Goal: Information Seeking & Learning: Learn about a topic

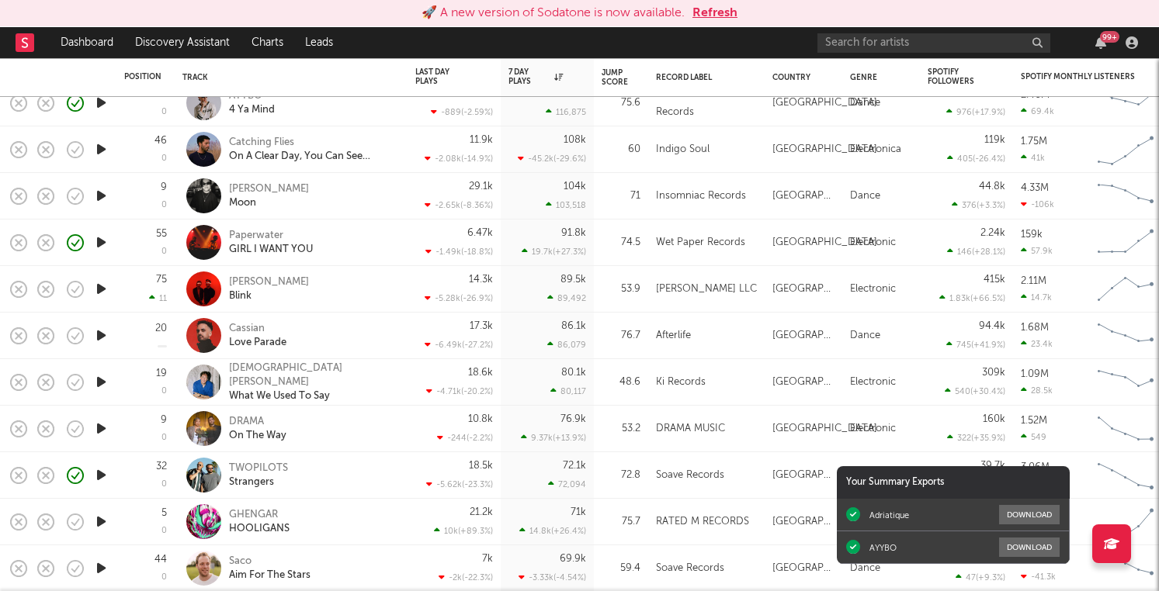
click at [718, 12] on button "Refresh" at bounding box center [714, 13] width 45 height 19
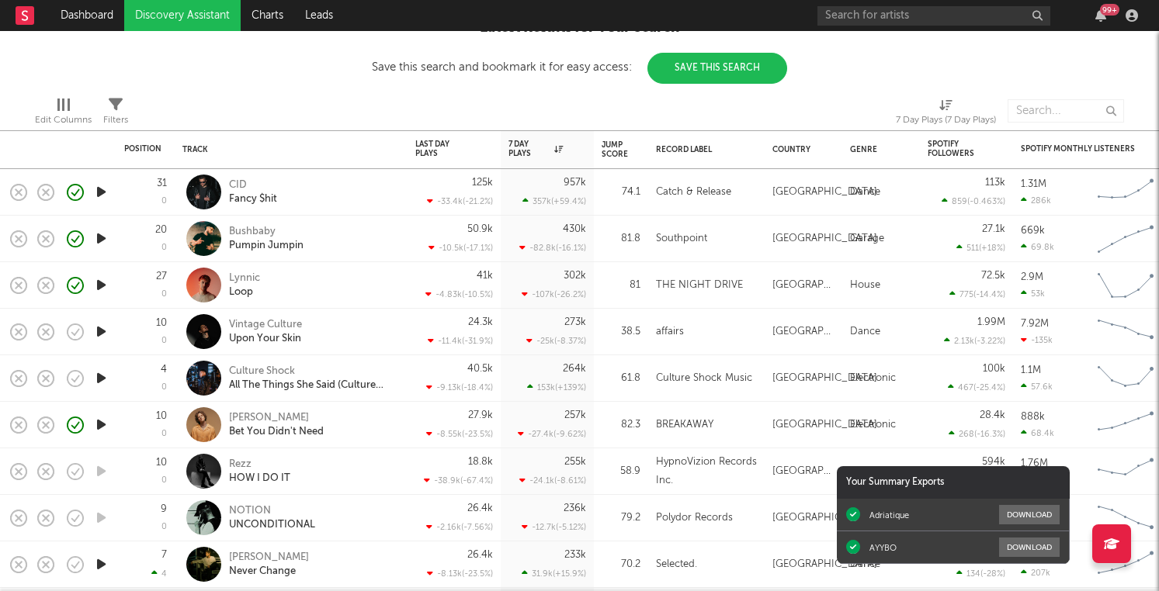
click at [439, 111] on div at bounding box center [320, 111] width 361 height 39
click at [348, 200] on div "CID Fancy $hit" at bounding box center [312, 193] width 167 height 28
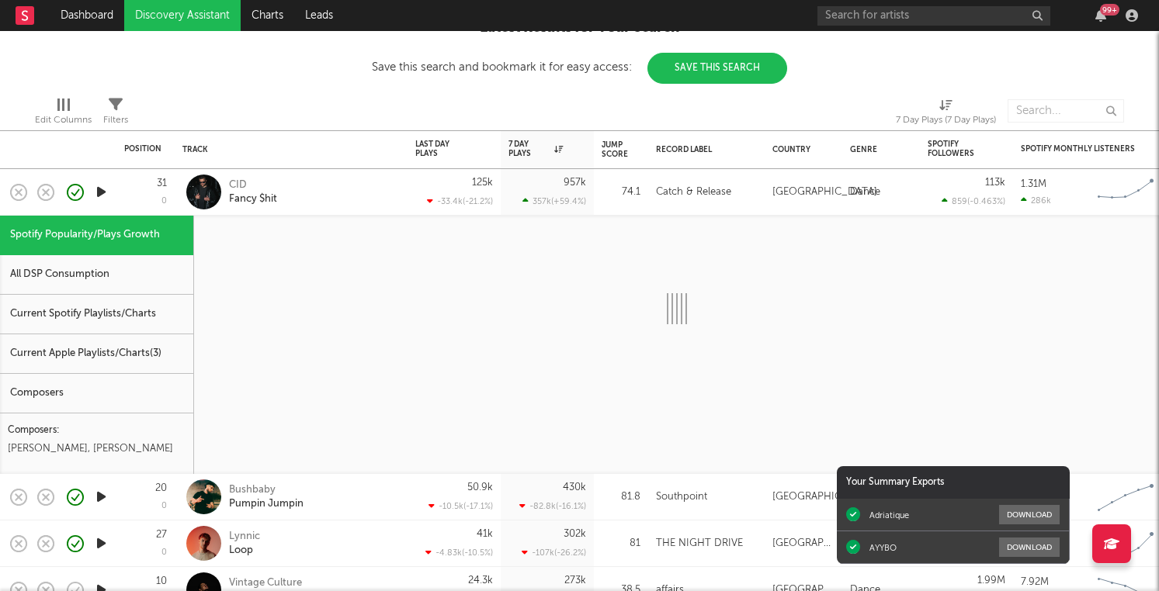
select select "1w"
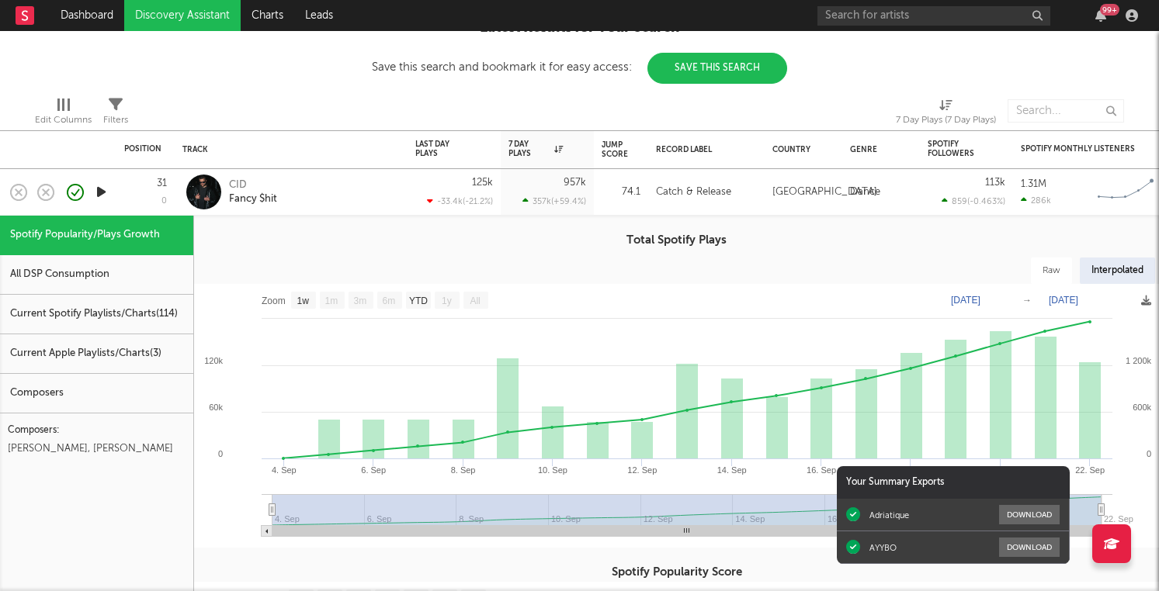
click at [135, 276] on div "All DSP Consumption" at bounding box center [96, 275] width 193 height 40
select select "1w"
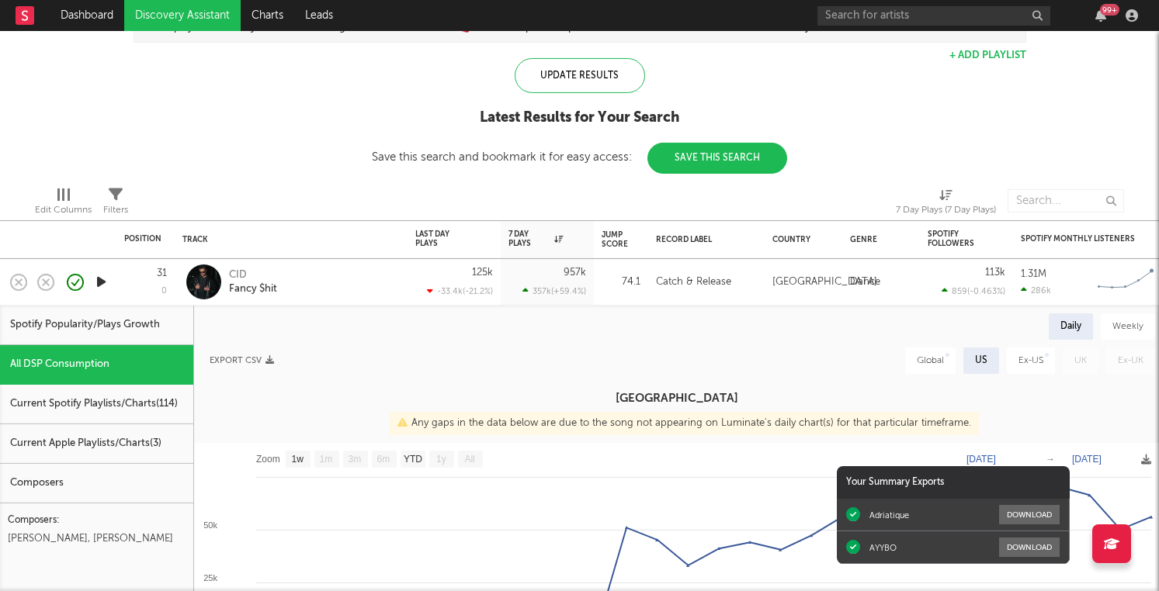
click at [358, 278] on div "CID Fancy $hit" at bounding box center [312, 282] width 167 height 28
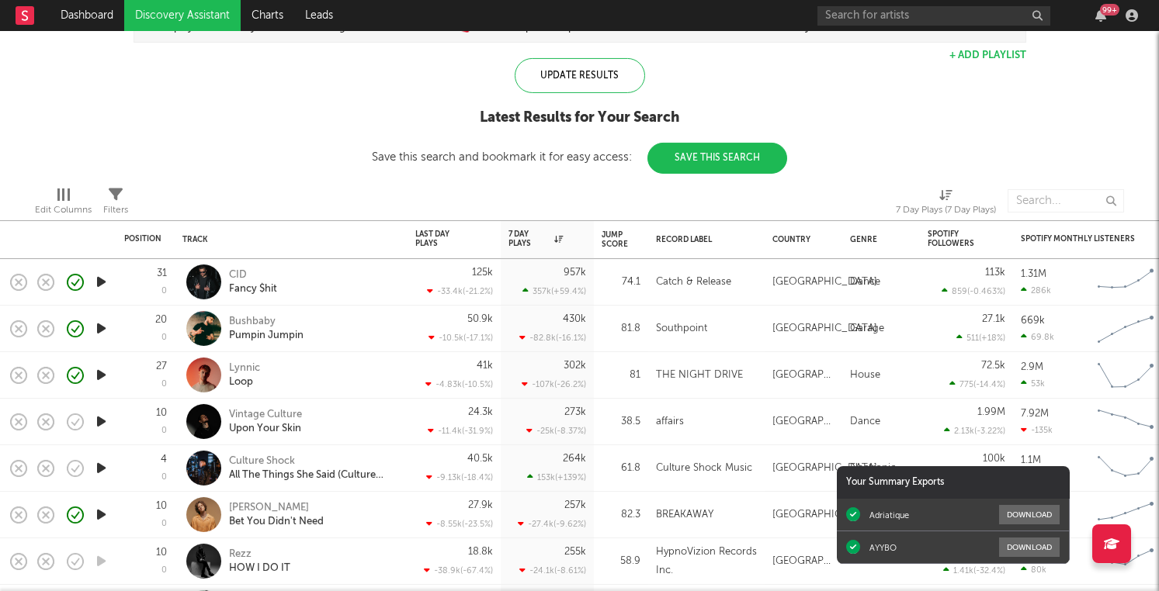
click at [346, 271] on div "CID Fancy $hit" at bounding box center [312, 282] width 167 height 28
select select "1w"
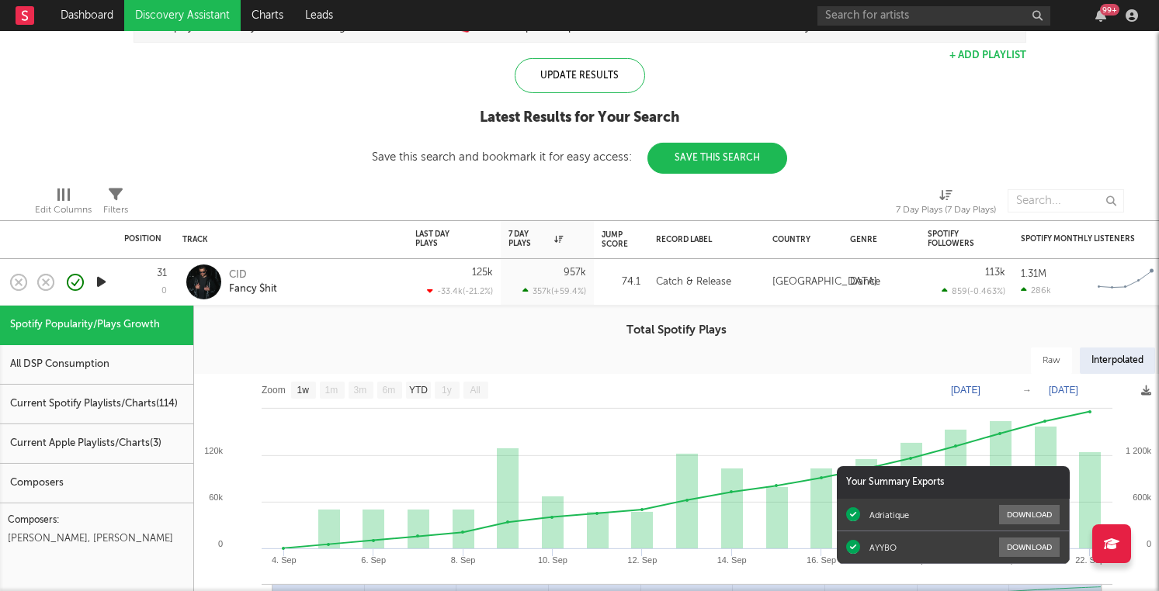
click at [141, 373] on div "All DSP Consumption" at bounding box center [96, 365] width 193 height 40
select select "1w"
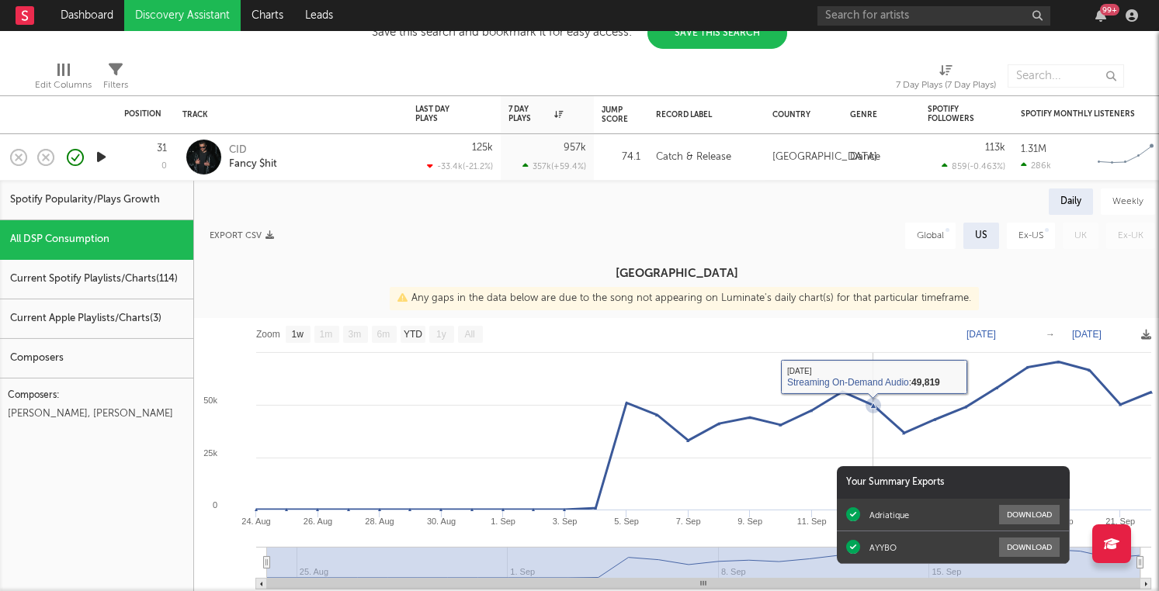
click at [142, 285] on div "Current Spotify Playlists/Charts ( 114 )" at bounding box center [96, 280] width 193 height 40
click at [95, 276] on div "Current Spotify Playlists/Charts ( 114 )" at bounding box center [96, 280] width 193 height 40
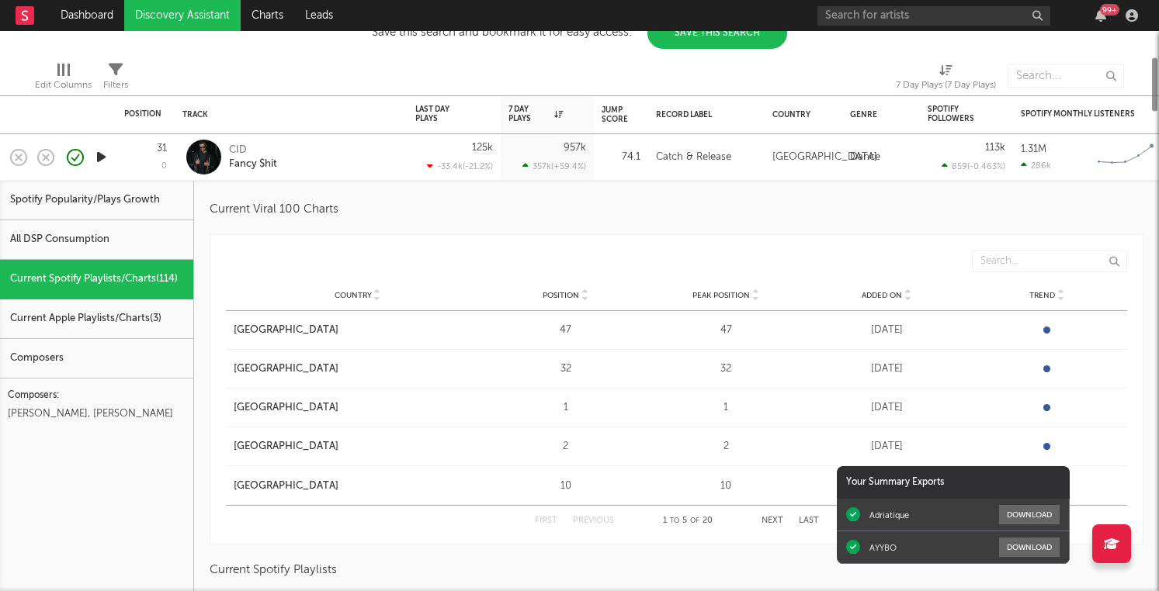
click at [127, 277] on div "Current Spotify Playlists/Charts ( 114 )" at bounding box center [96, 280] width 193 height 40
click at [119, 311] on div "Current Apple Playlists/Charts ( 3 )" at bounding box center [96, 320] width 193 height 40
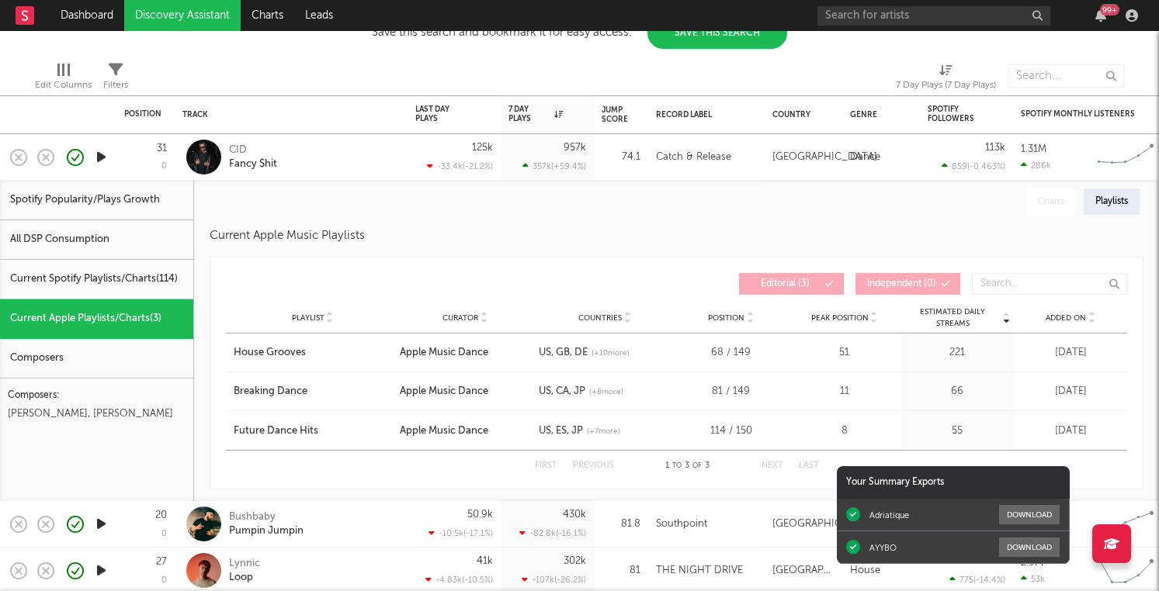
click at [119, 347] on div "Composers" at bounding box center [96, 359] width 193 height 40
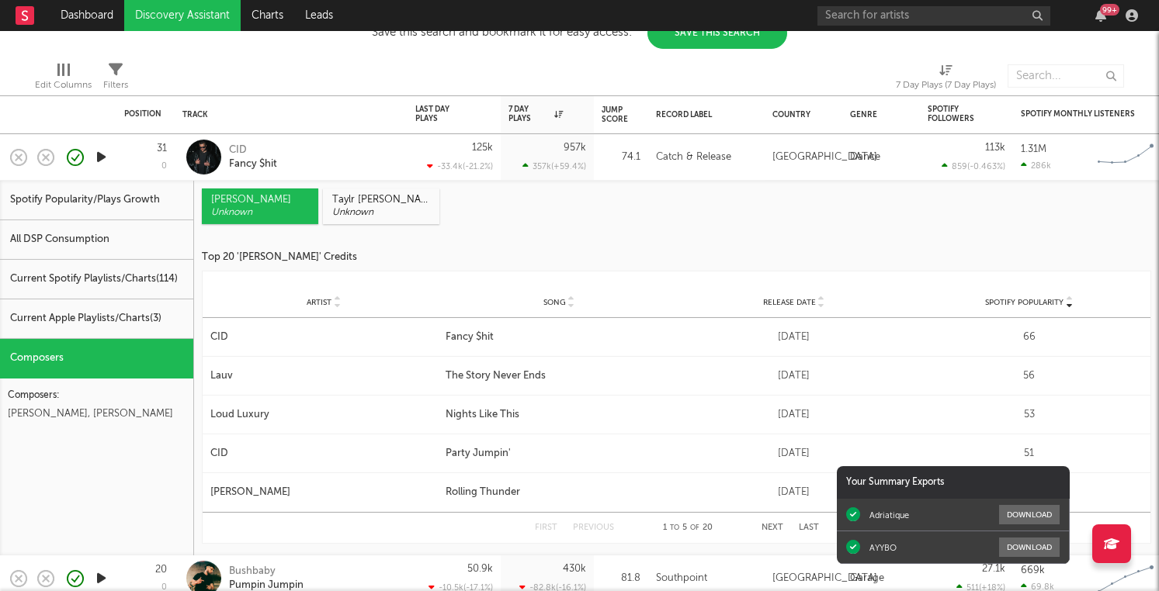
click at [109, 199] on div "Spotify Popularity/Plays Growth" at bounding box center [96, 201] width 193 height 40
select select "1w"
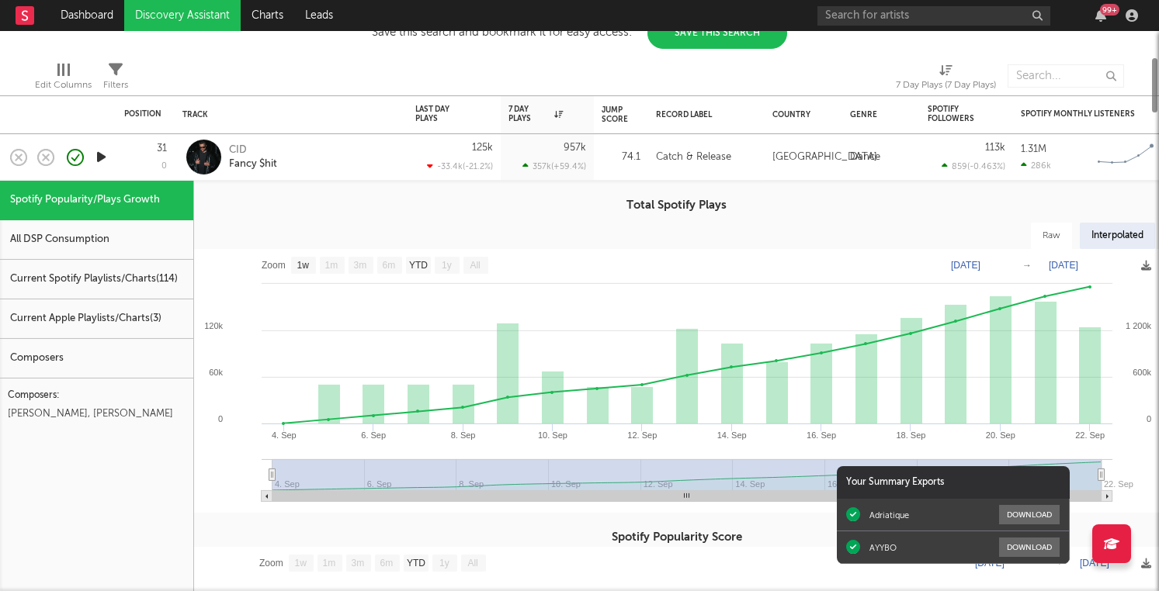
click at [353, 158] on div "CID Fancy $hit" at bounding box center [312, 157] width 167 height 28
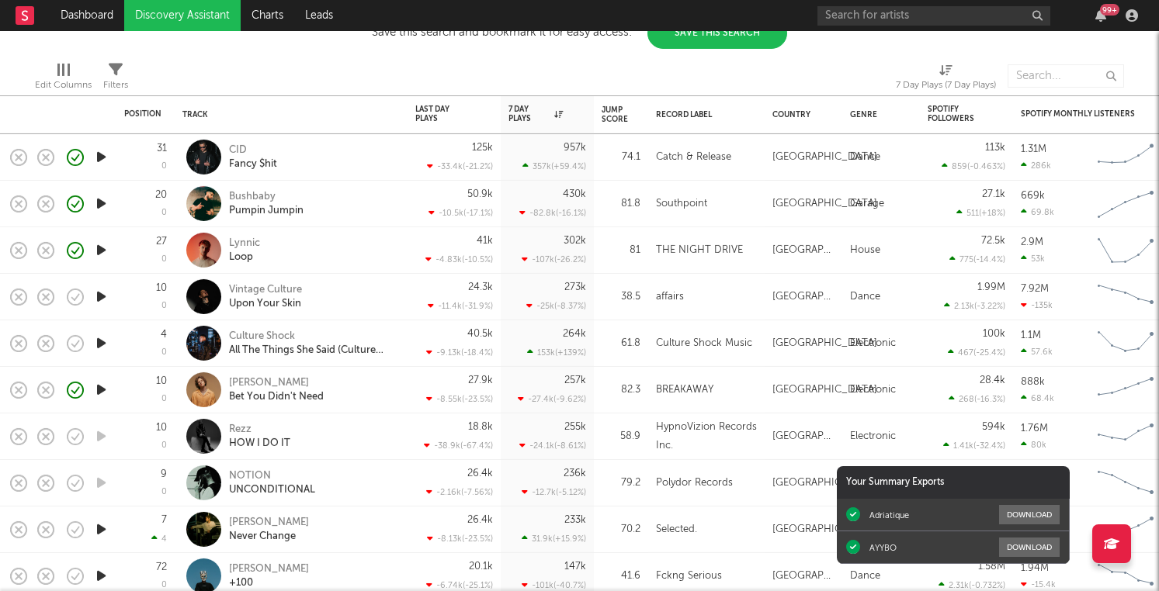
click at [104, 300] on icon "button" at bounding box center [101, 296] width 16 height 19
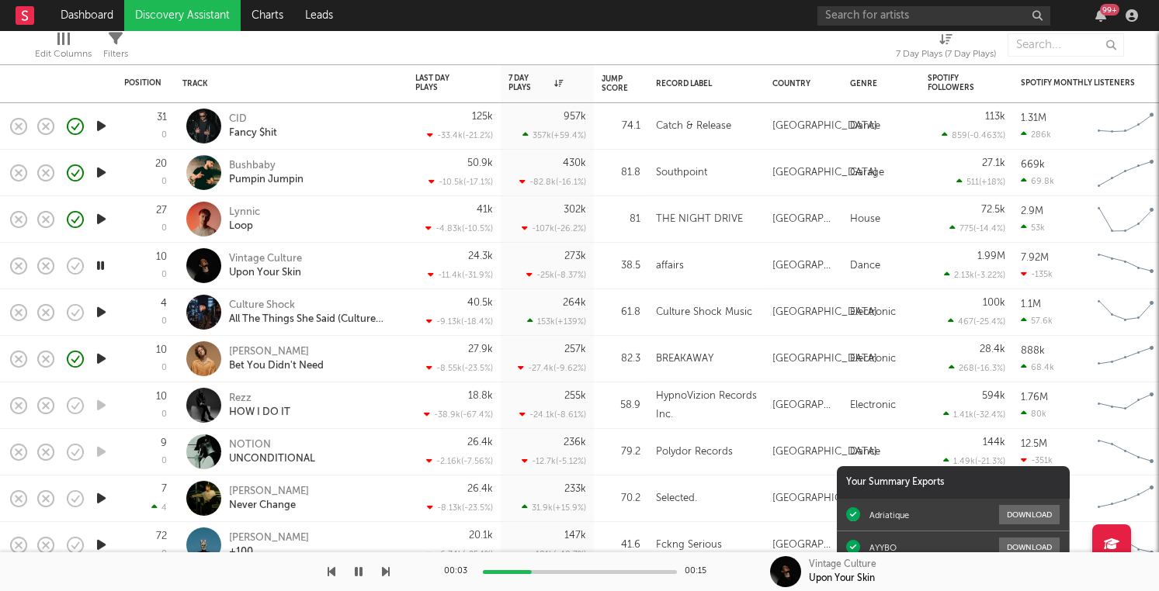
click at [103, 314] on icon "button" at bounding box center [101, 312] width 16 height 19
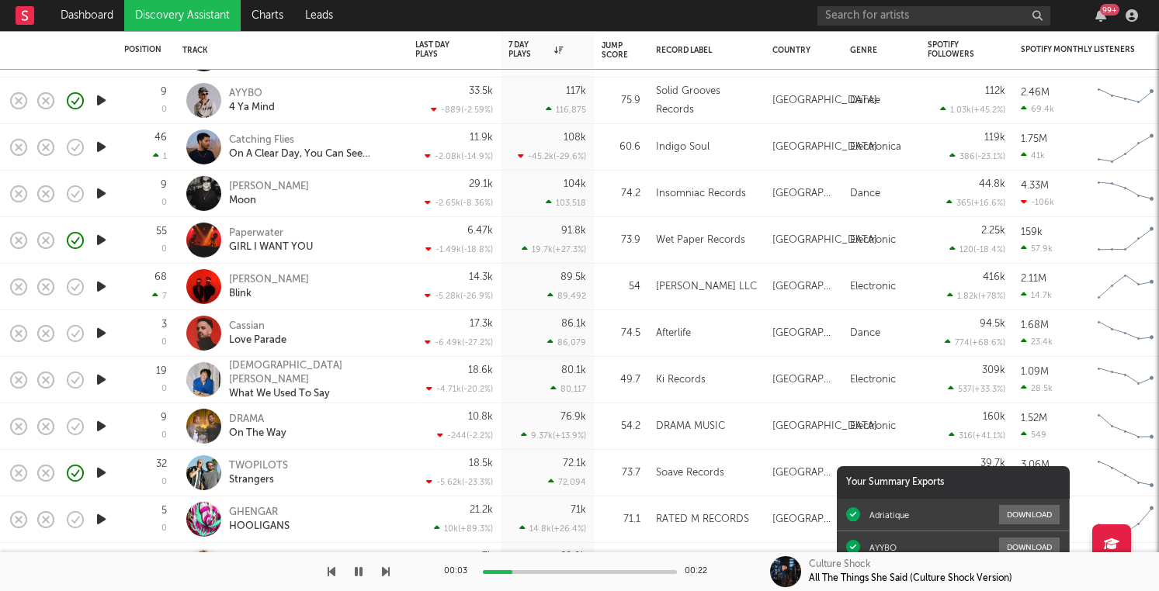
click at [102, 338] on icon "button" at bounding box center [101, 333] width 16 height 19
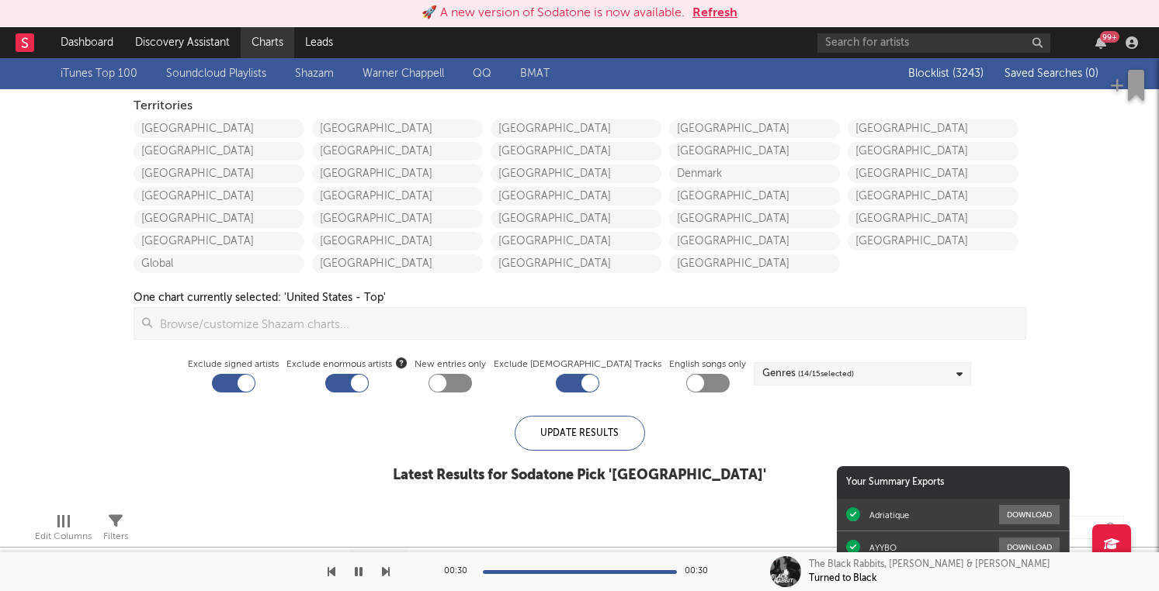
click at [273, 46] on link "Charts" at bounding box center [268, 42] width 54 height 31
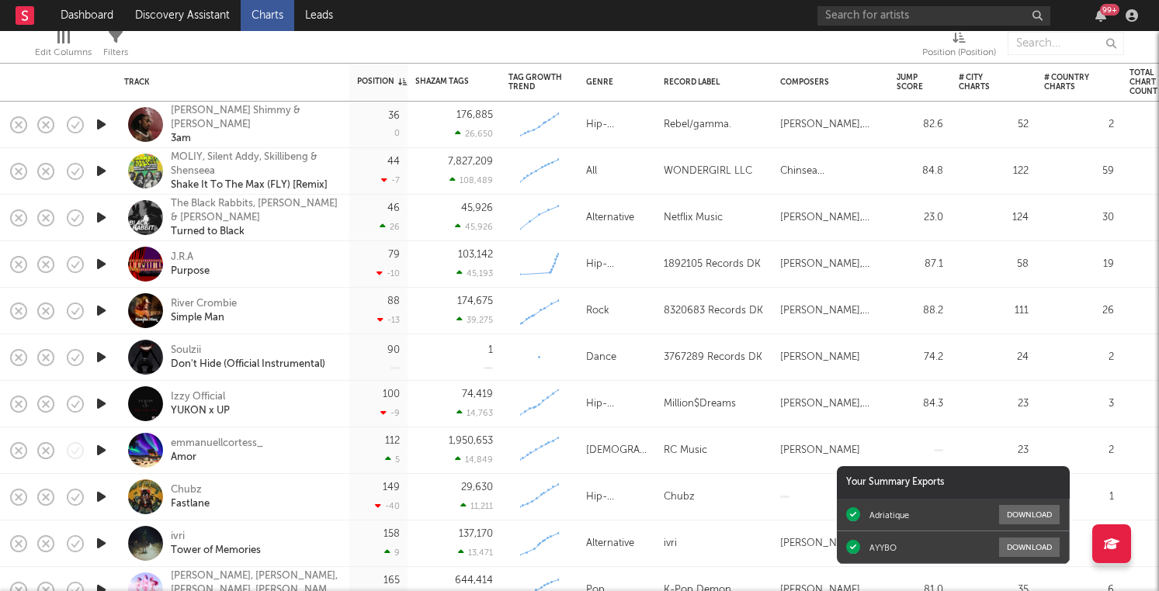
click at [104, 359] on icon "button" at bounding box center [101, 357] width 16 height 19
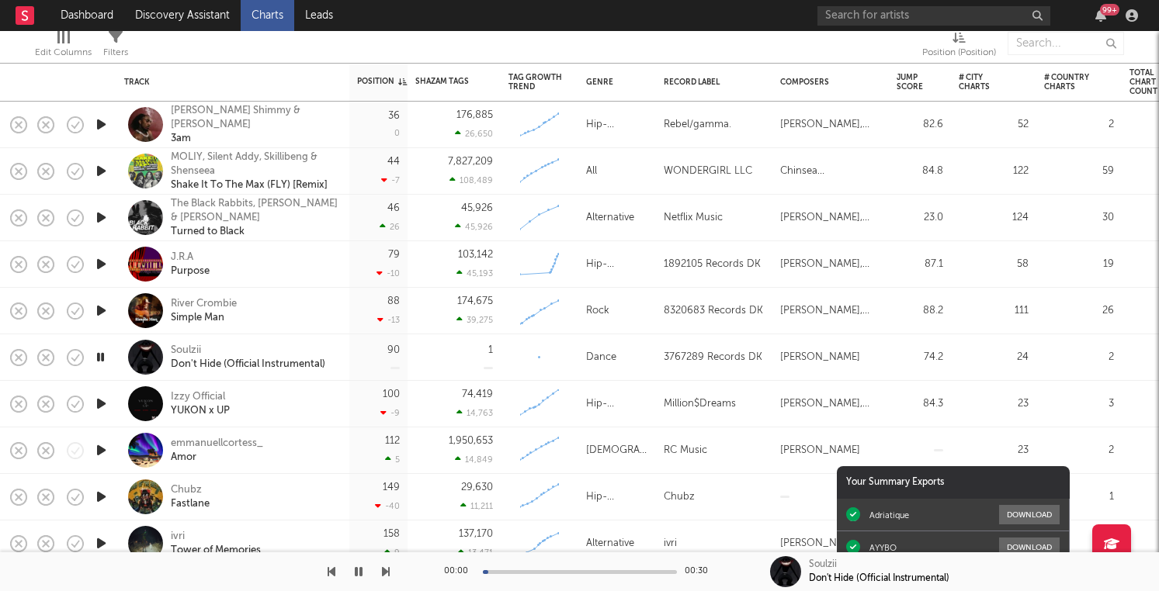
click at [104, 359] on icon "button" at bounding box center [100, 357] width 15 height 19
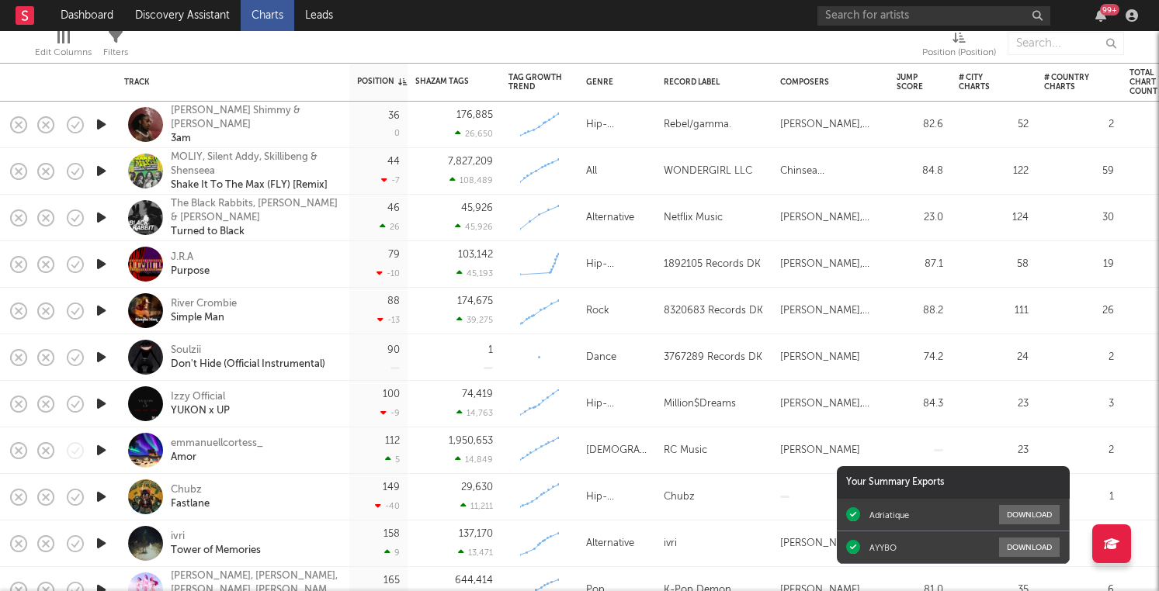
click at [104, 359] on icon "button" at bounding box center [101, 357] width 16 height 19
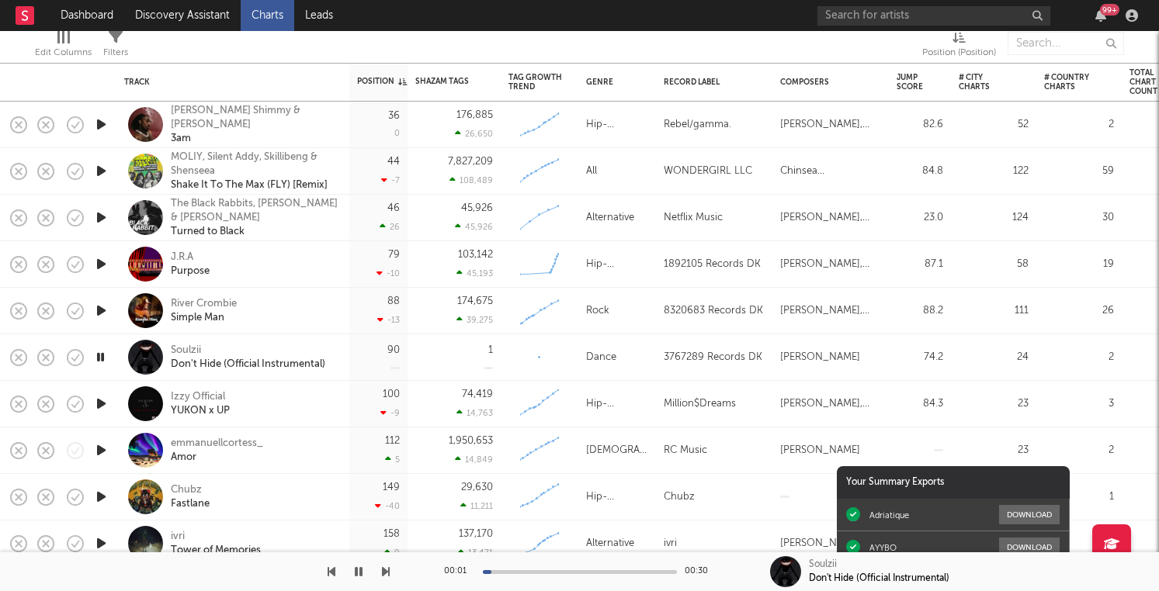
click at [104, 359] on icon "button" at bounding box center [100, 357] width 15 height 19
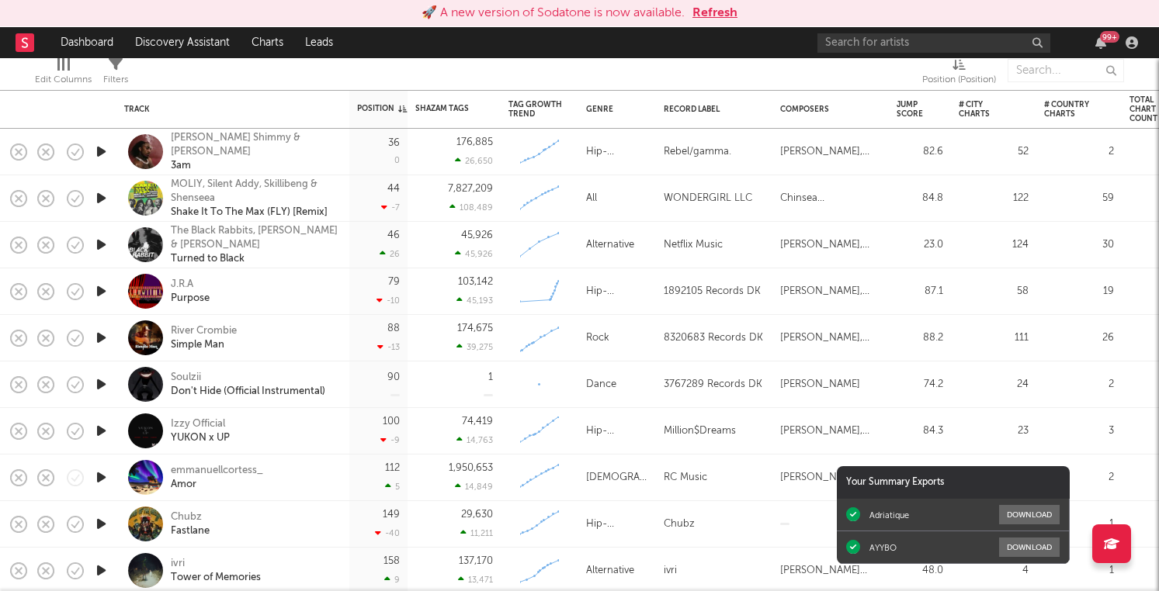
click at [703, 7] on button "Refresh" at bounding box center [714, 13] width 45 height 19
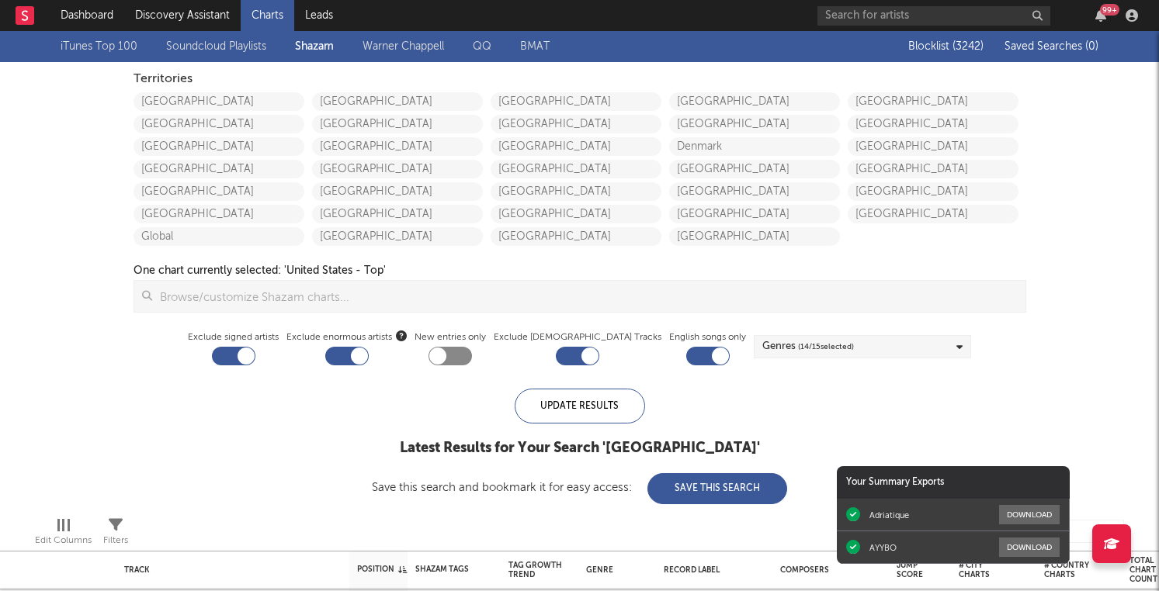
click at [120, 50] on link "iTunes Top 100" at bounding box center [99, 46] width 77 height 19
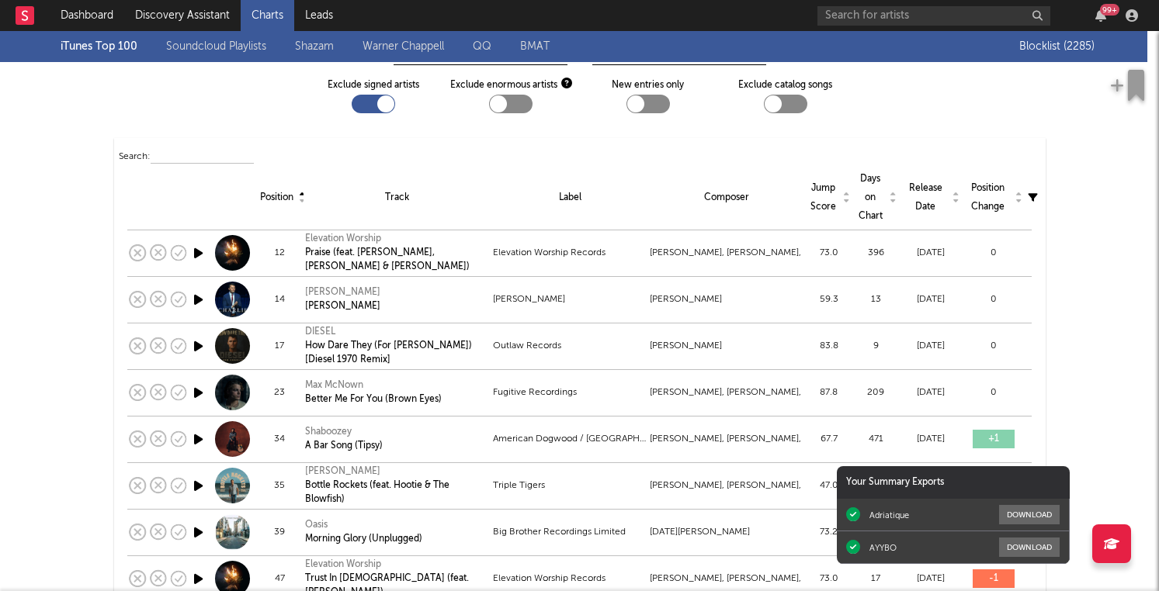
scroll to position [68, 0]
click at [196, 251] on icon "button" at bounding box center [198, 252] width 16 height 19
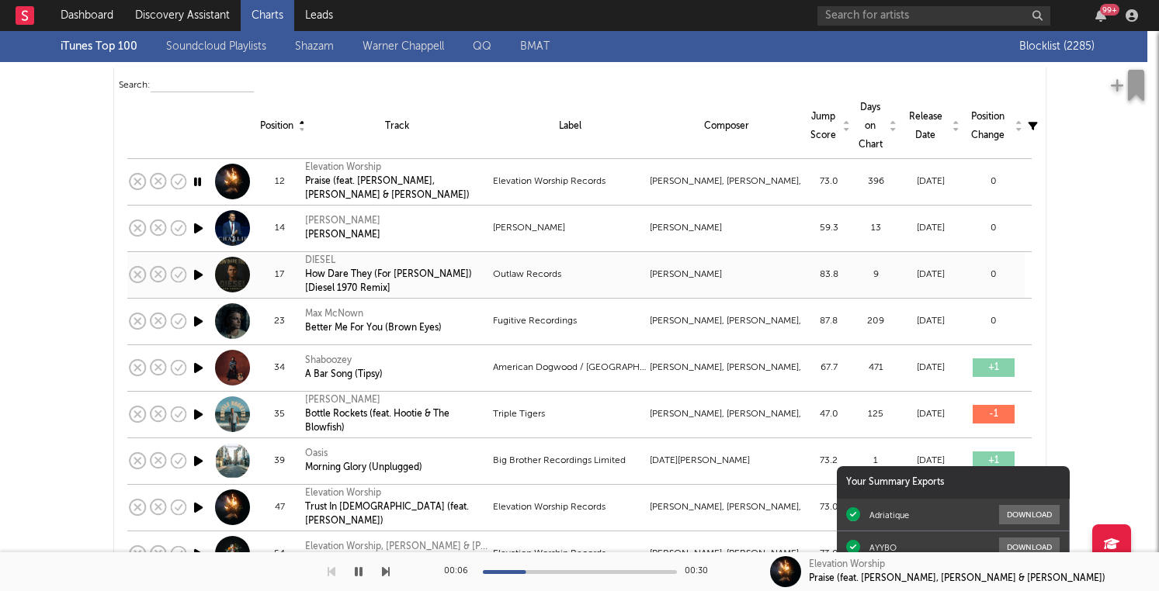
scroll to position [129, 0]
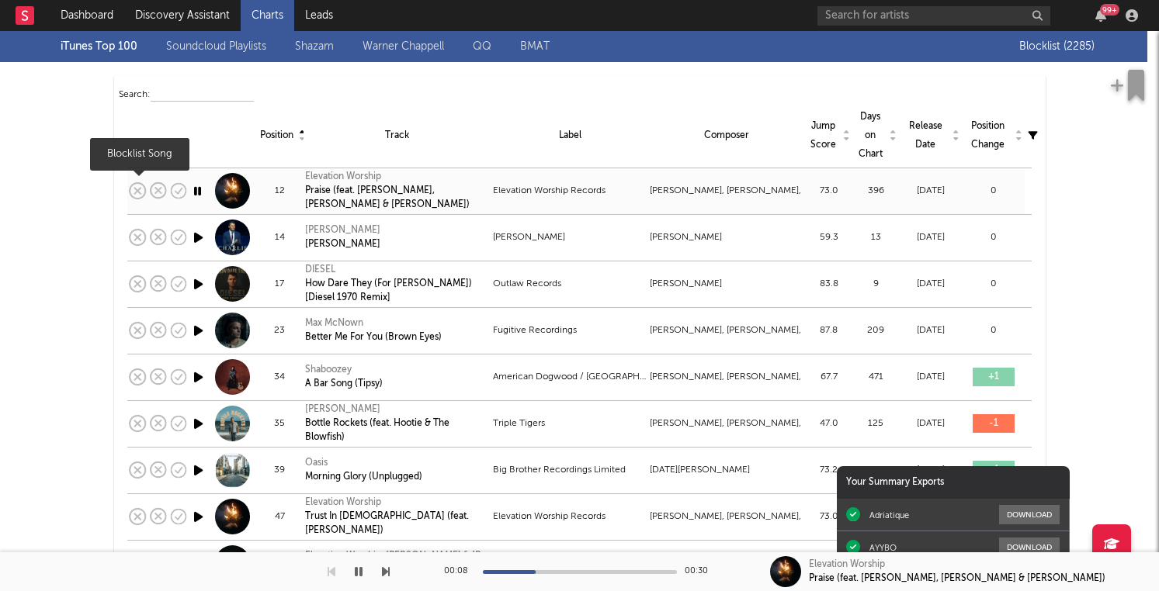
click at [139, 191] on rect at bounding box center [137, 191] width 6 height 6
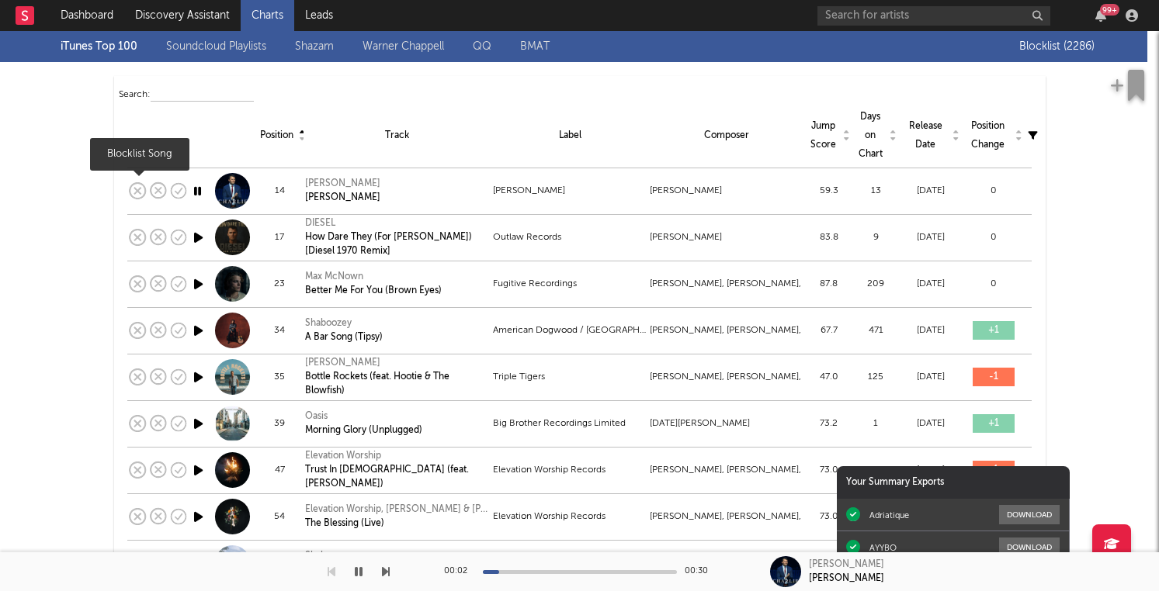
click at [139, 191] on rect at bounding box center [137, 191] width 6 height 6
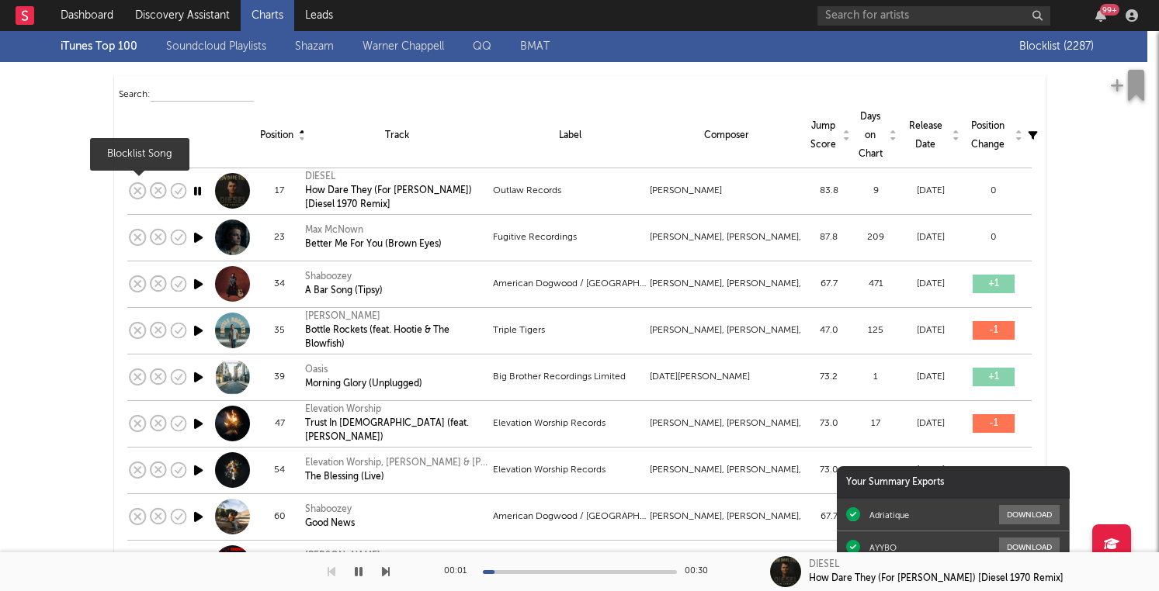
click at [139, 191] on rect at bounding box center [137, 191] width 6 height 6
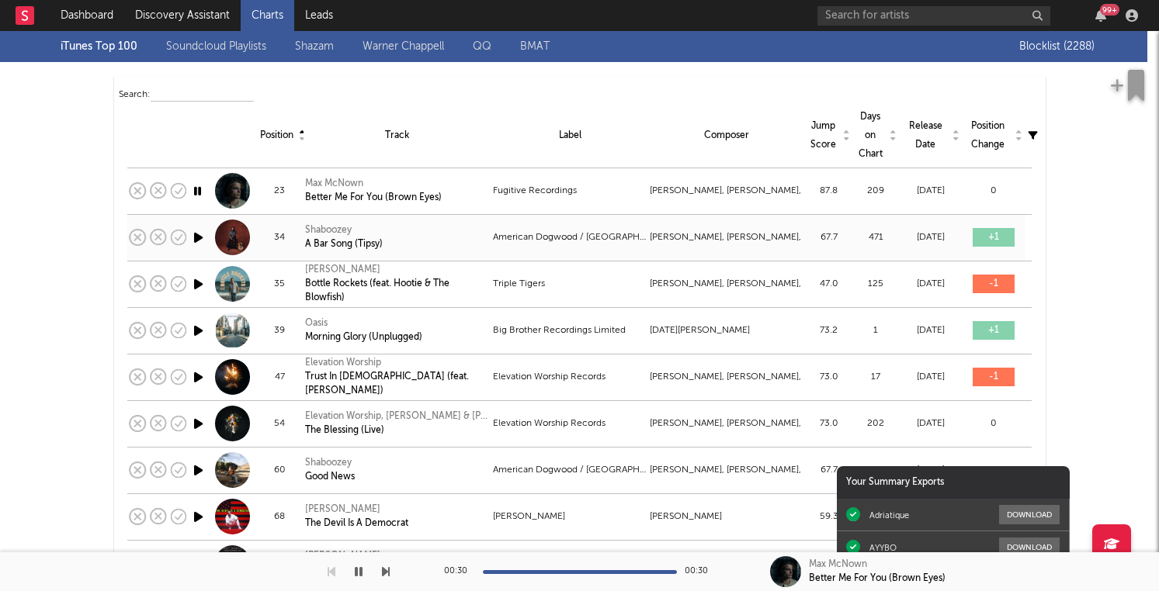
click at [200, 235] on icon "button" at bounding box center [198, 237] width 16 height 19
click at [196, 287] on icon "button" at bounding box center [198, 284] width 16 height 19
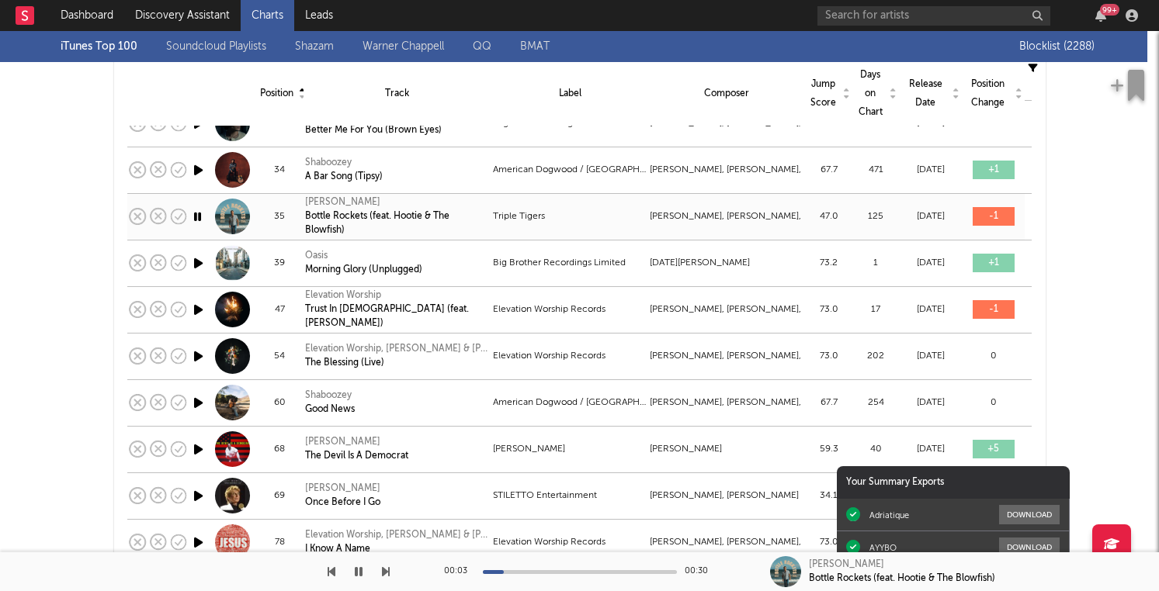
scroll to position [198, 0]
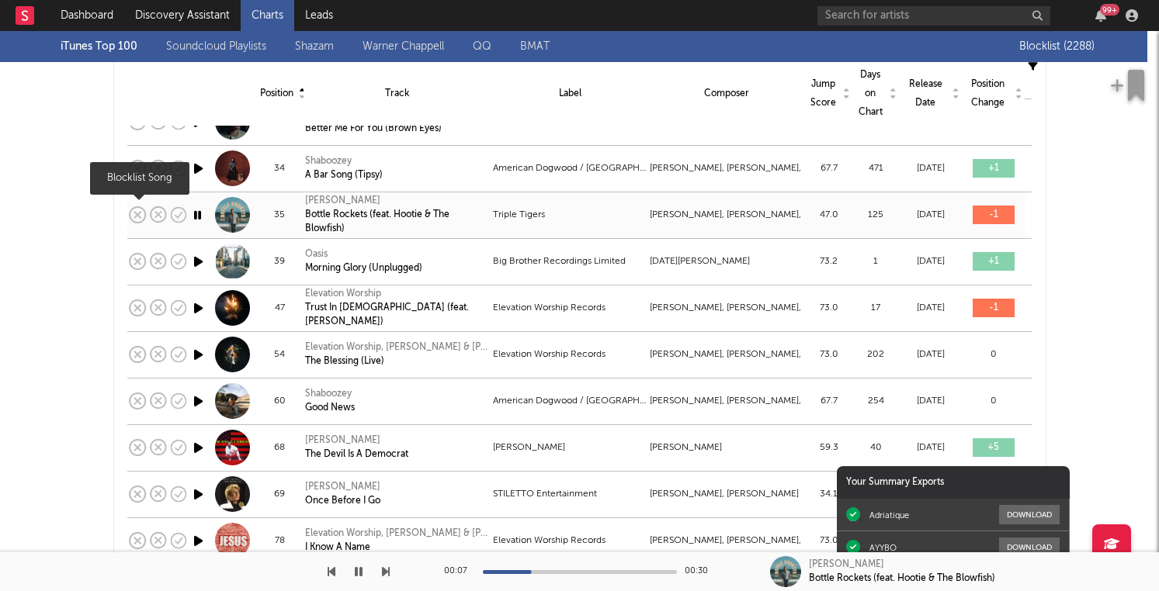
click at [141, 215] on icon at bounding box center [140, 215] width 22 height 22
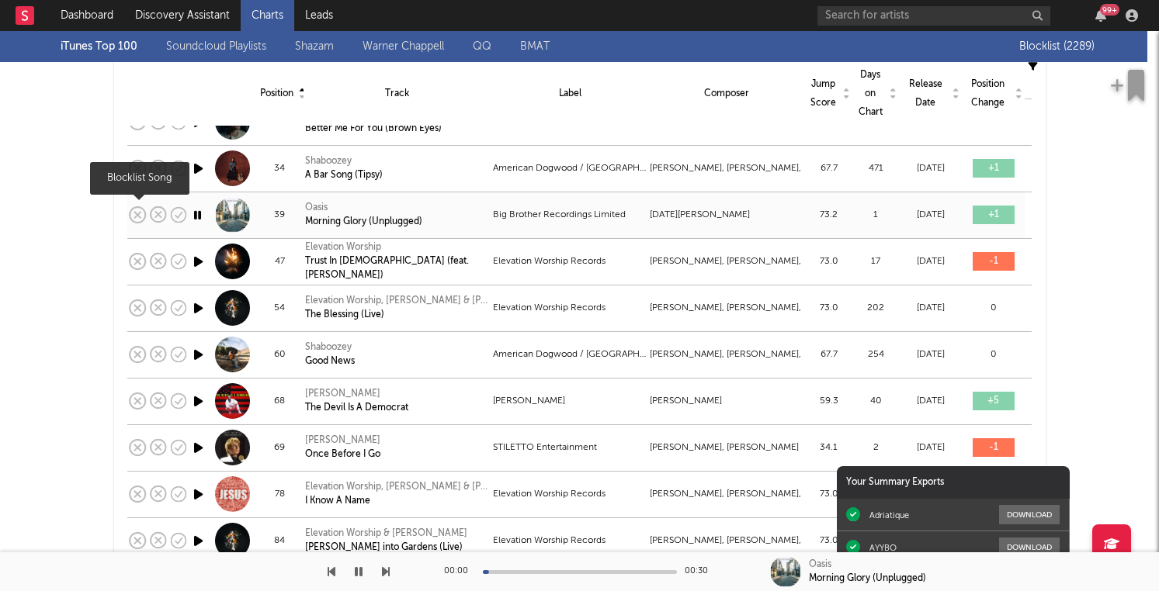
click at [142, 215] on icon at bounding box center [140, 215] width 22 height 22
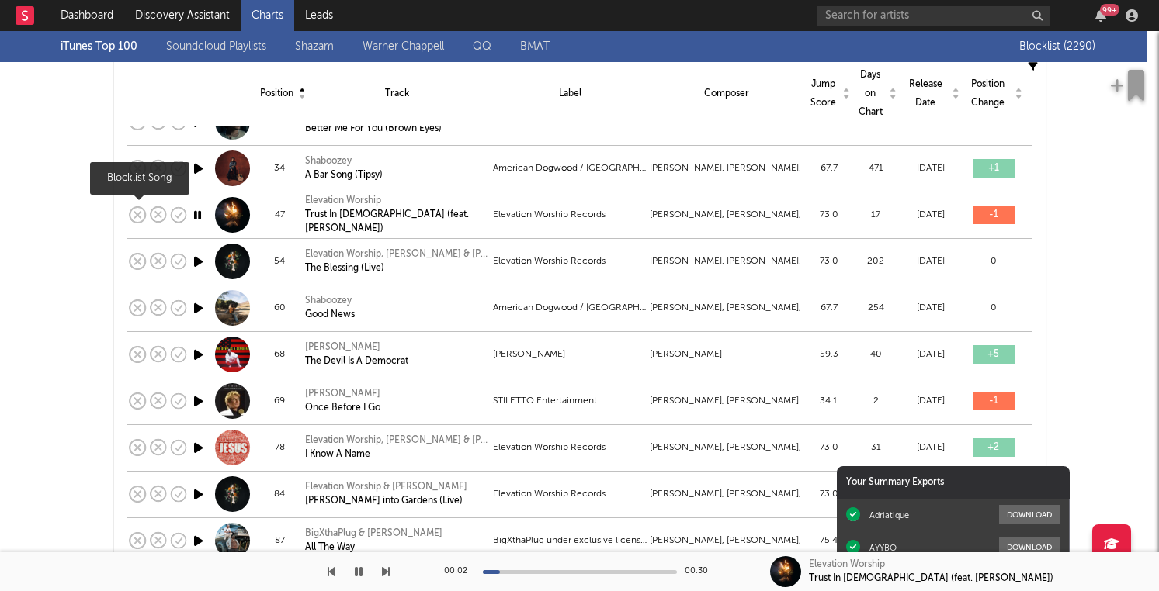
click at [142, 215] on icon at bounding box center [140, 215] width 22 height 22
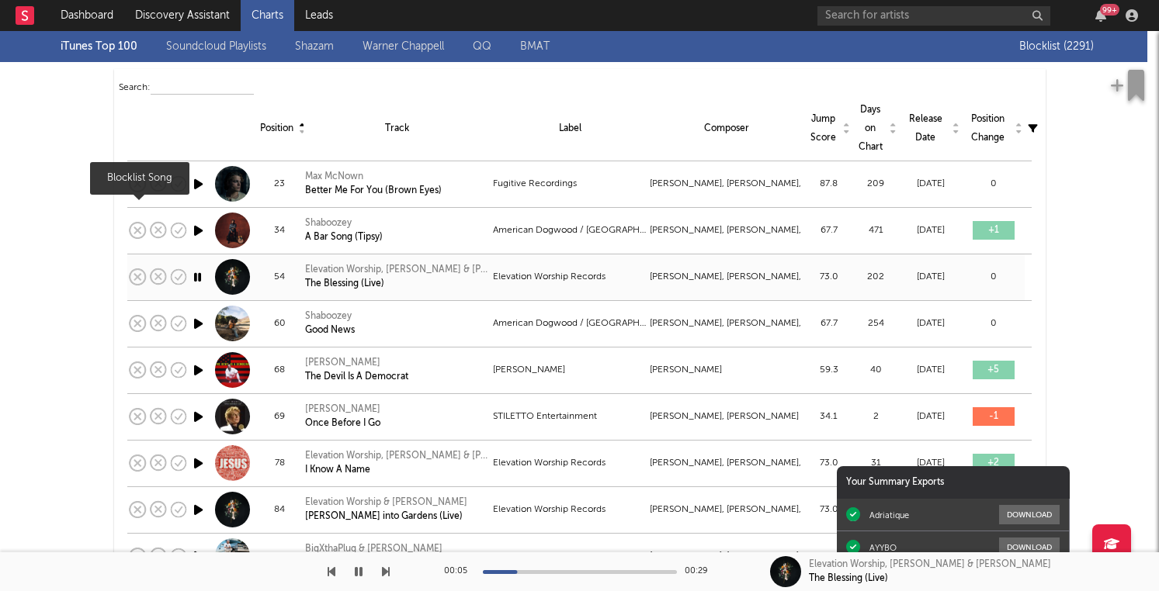
scroll to position [0, 0]
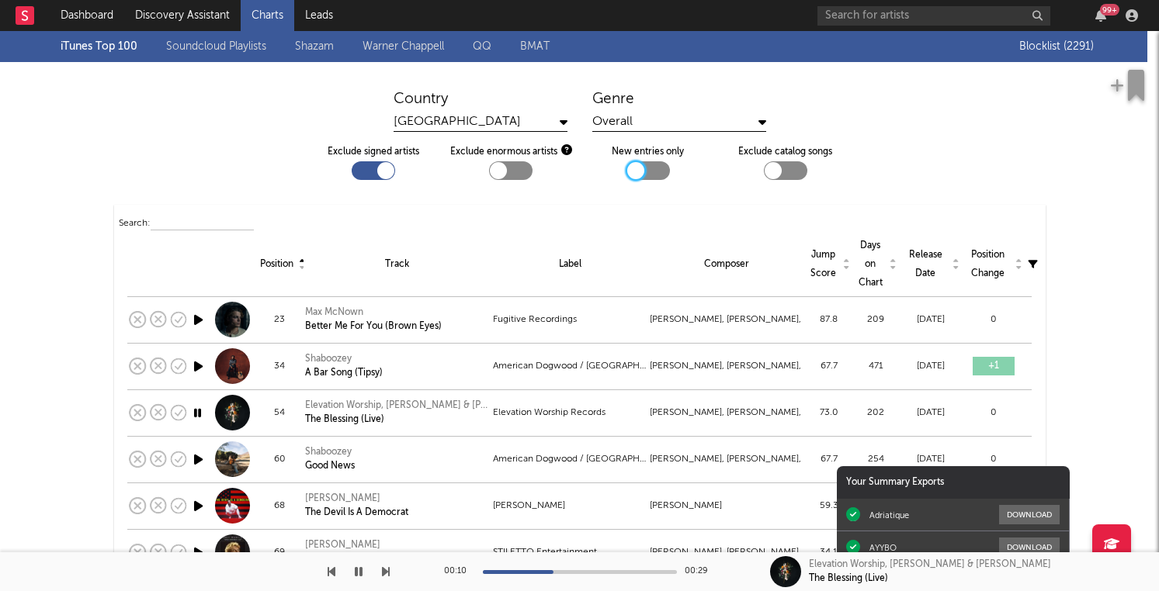
click at [639, 172] on div at bounding box center [635, 170] width 17 height 17
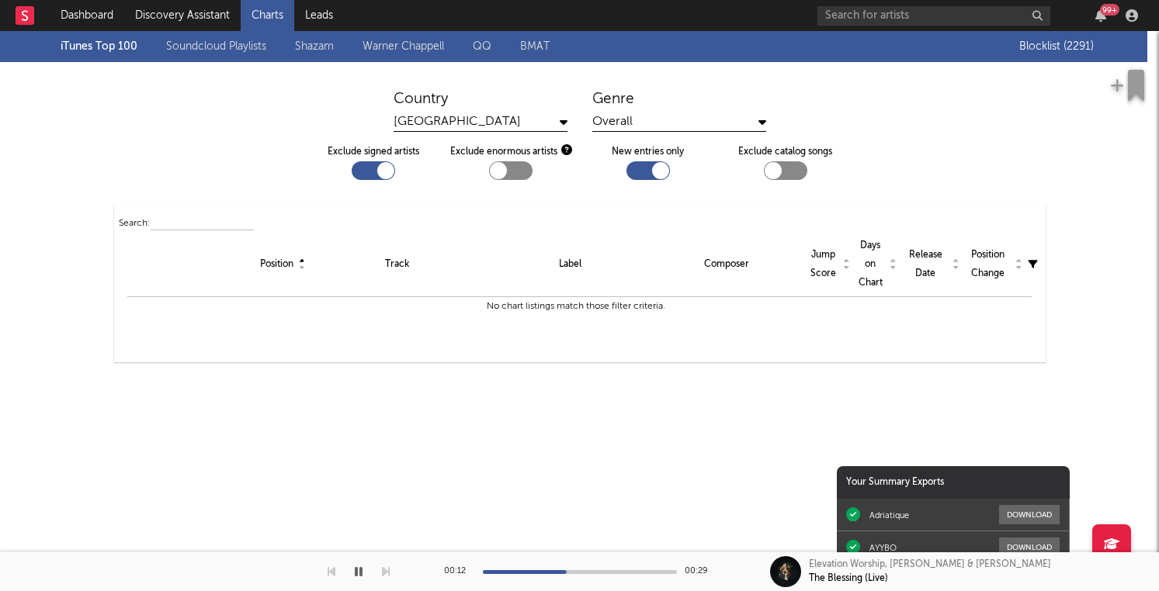
click at [662, 175] on div at bounding box center [660, 170] width 17 height 17
checkbox input "false"
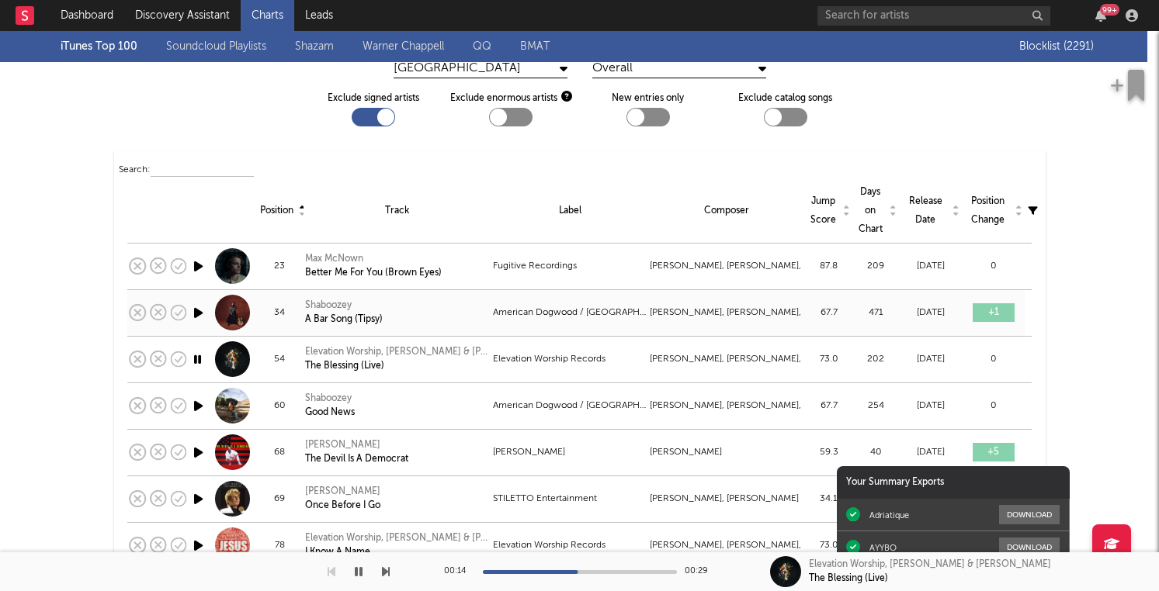
scroll to position [122, 0]
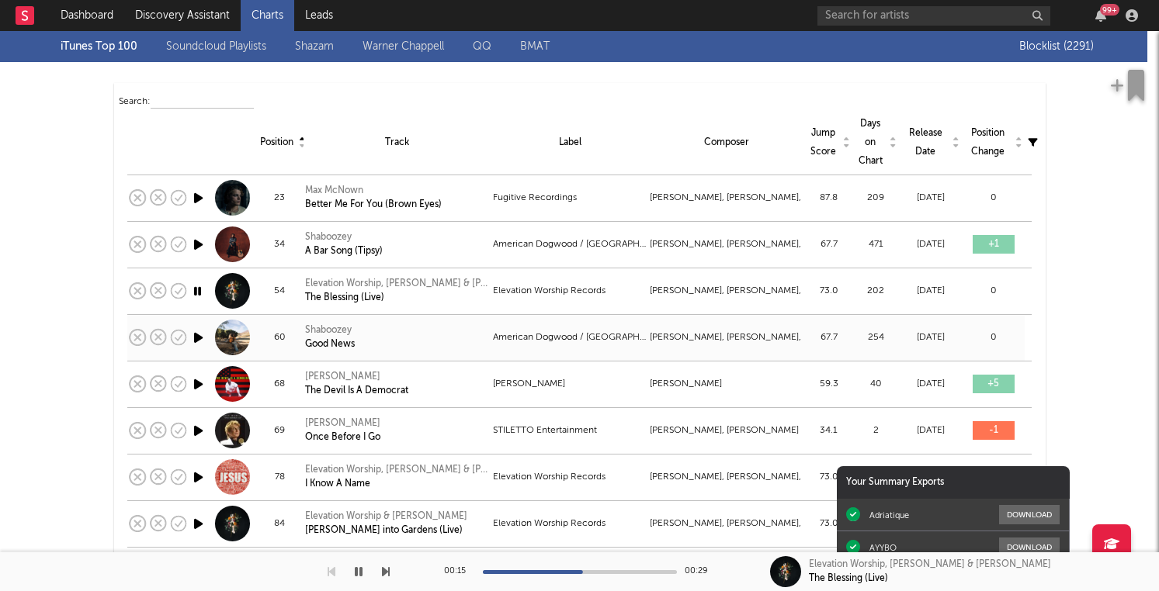
click at [196, 335] on icon "button" at bounding box center [198, 337] width 16 height 19
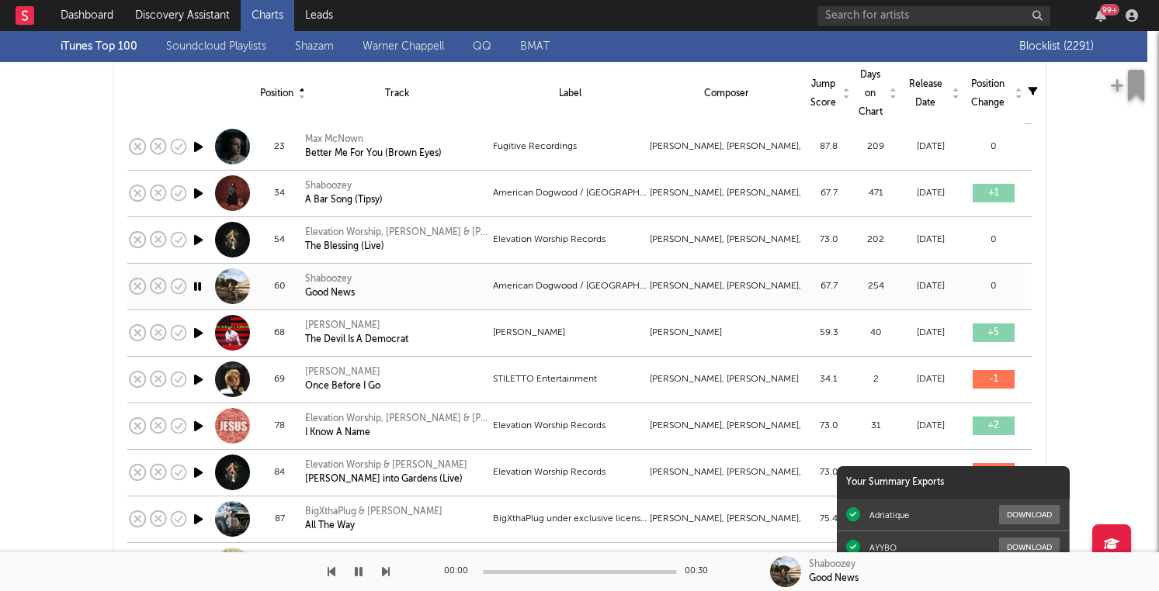
scroll to position [181, 0]
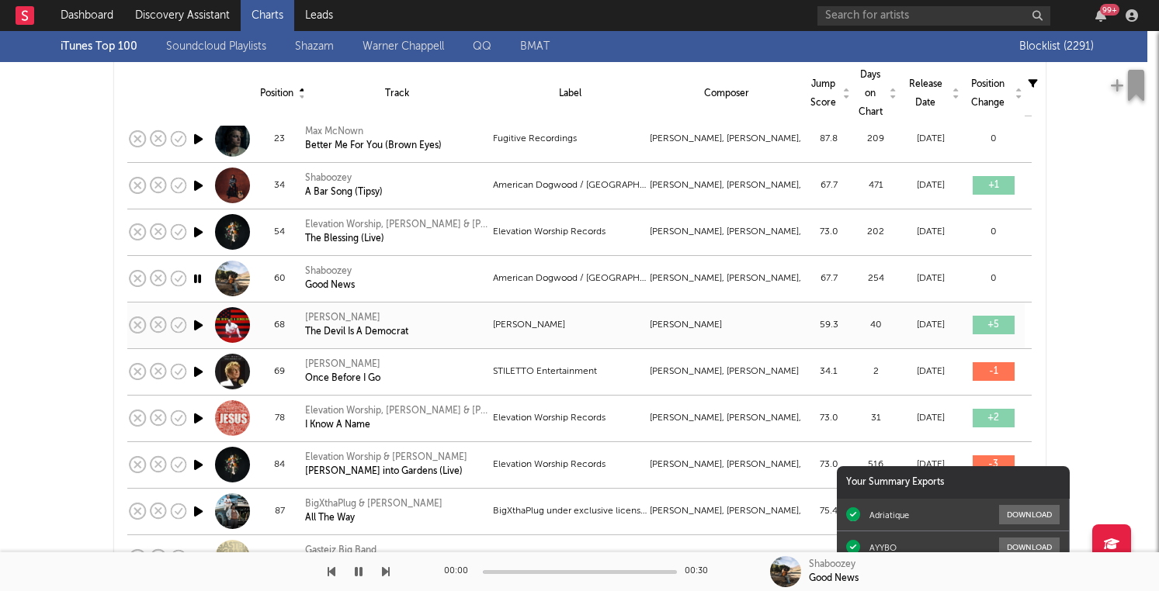
click at [196, 321] on icon "button" at bounding box center [198, 325] width 16 height 19
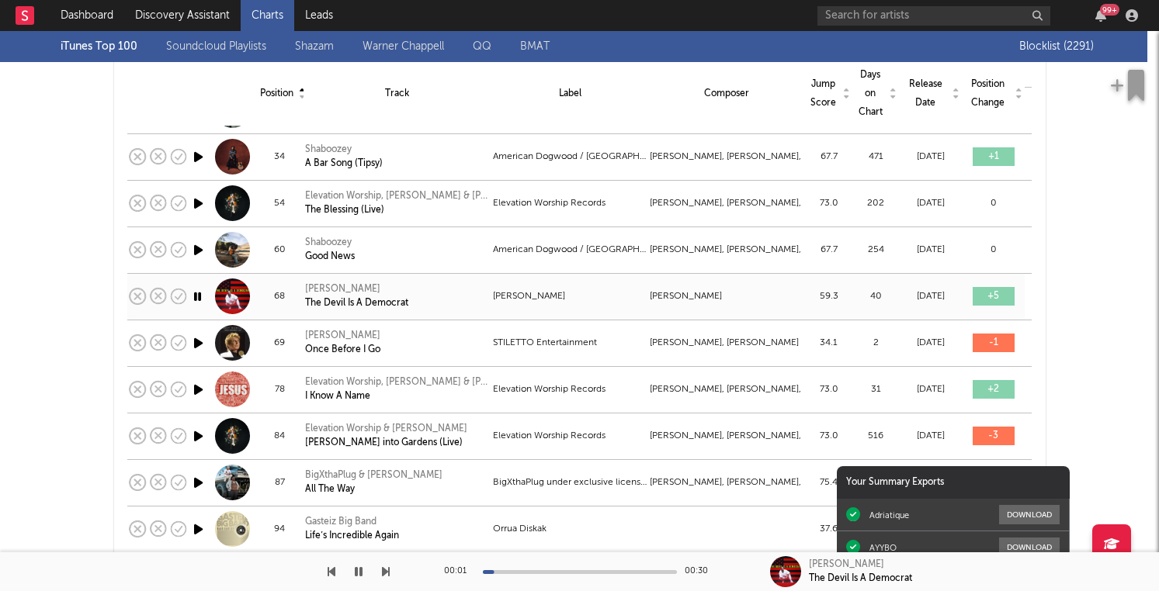
scroll to position [213, 0]
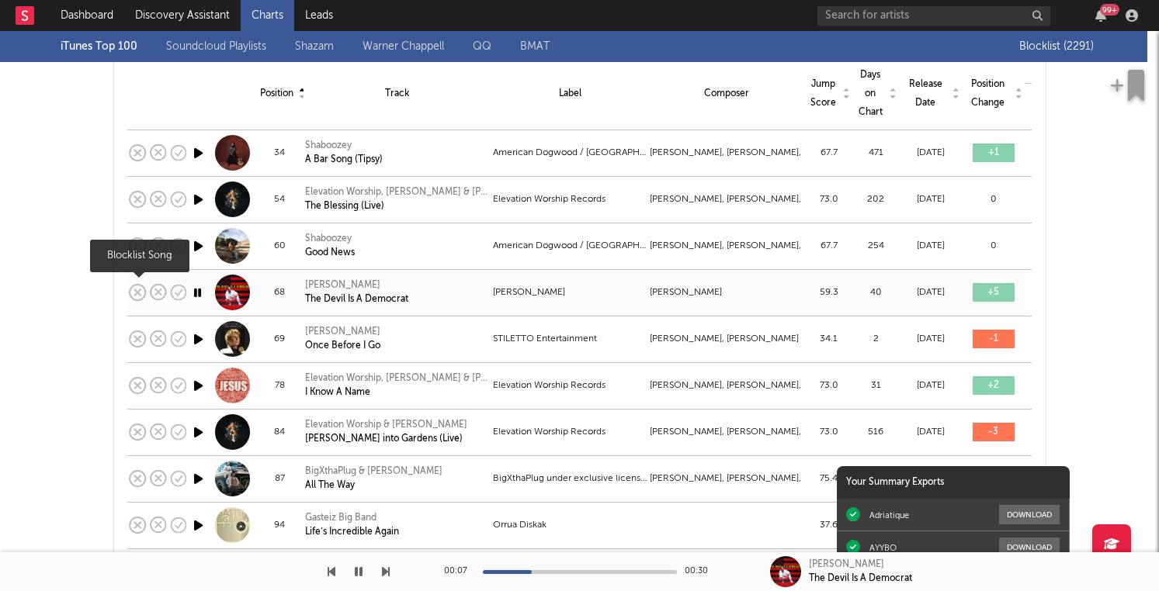
click at [140, 293] on icon at bounding box center [140, 293] width 22 height 22
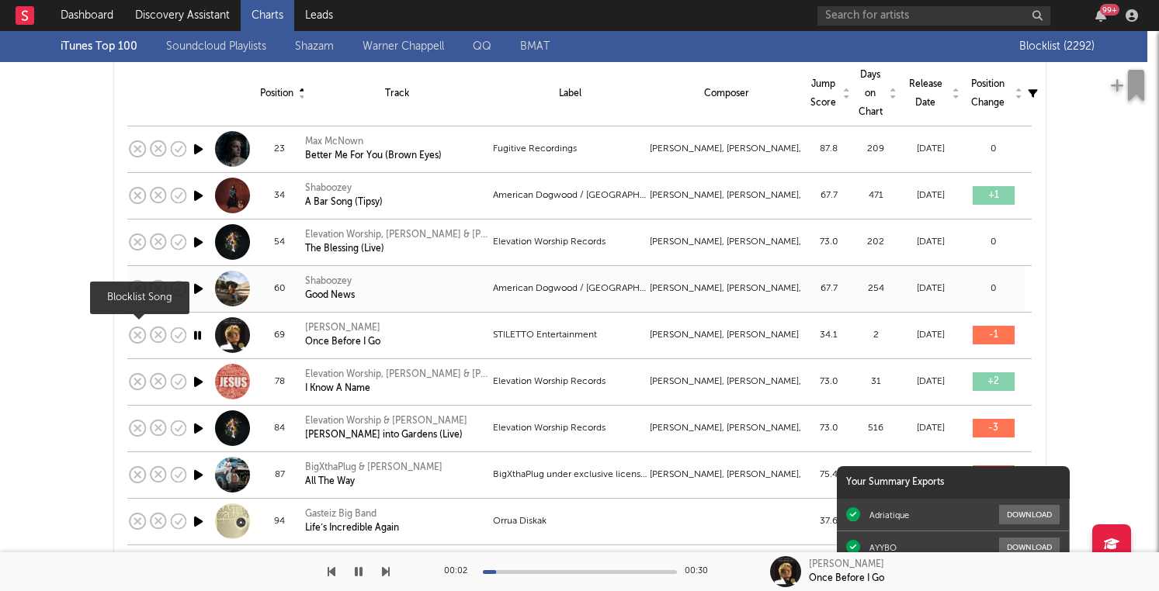
click at [137, 335] on rect at bounding box center [137, 335] width 6 height 6
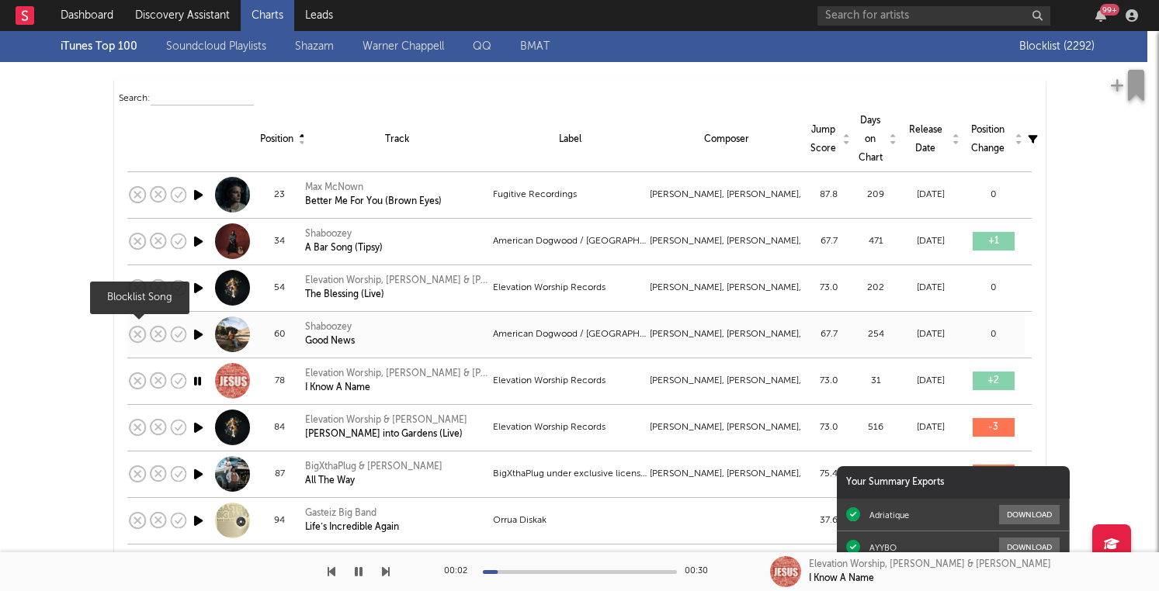
scroll to position [124, 0]
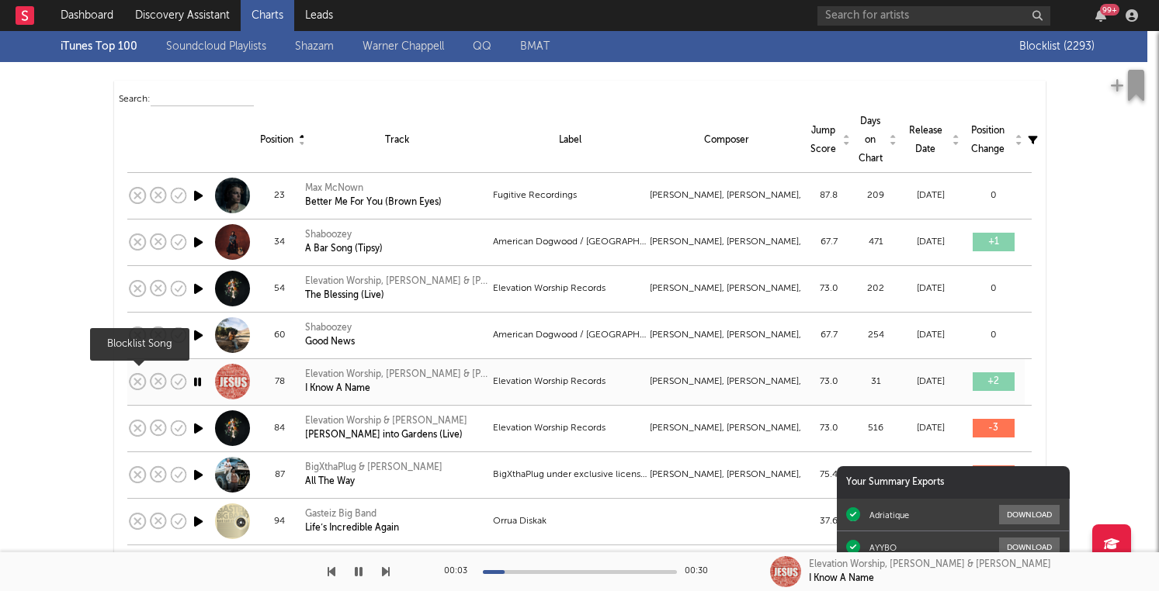
click at [139, 384] on icon at bounding box center [140, 382] width 22 height 22
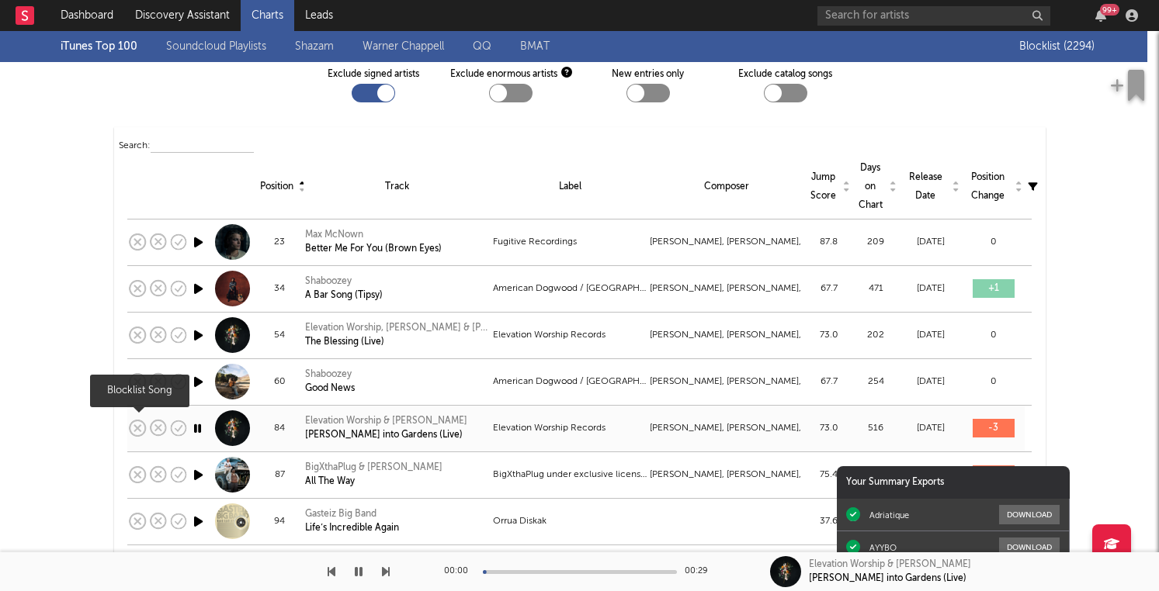
click at [141, 428] on icon at bounding box center [140, 429] width 22 height 22
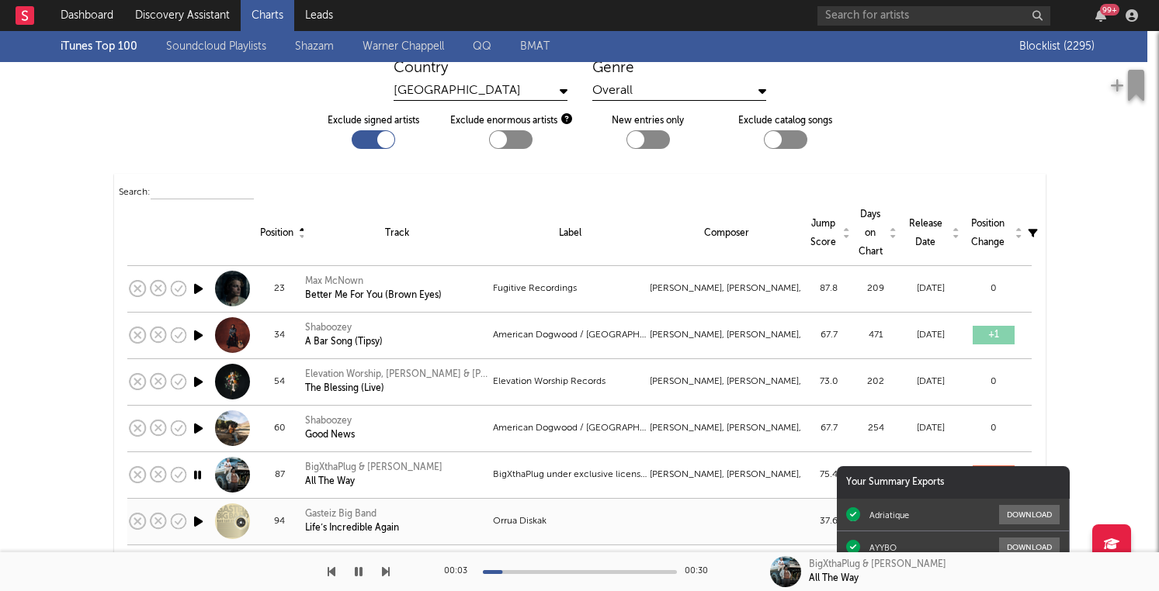
click at [200, 523] on icon "button" at bounding box center [198, 521] width 16 height 19
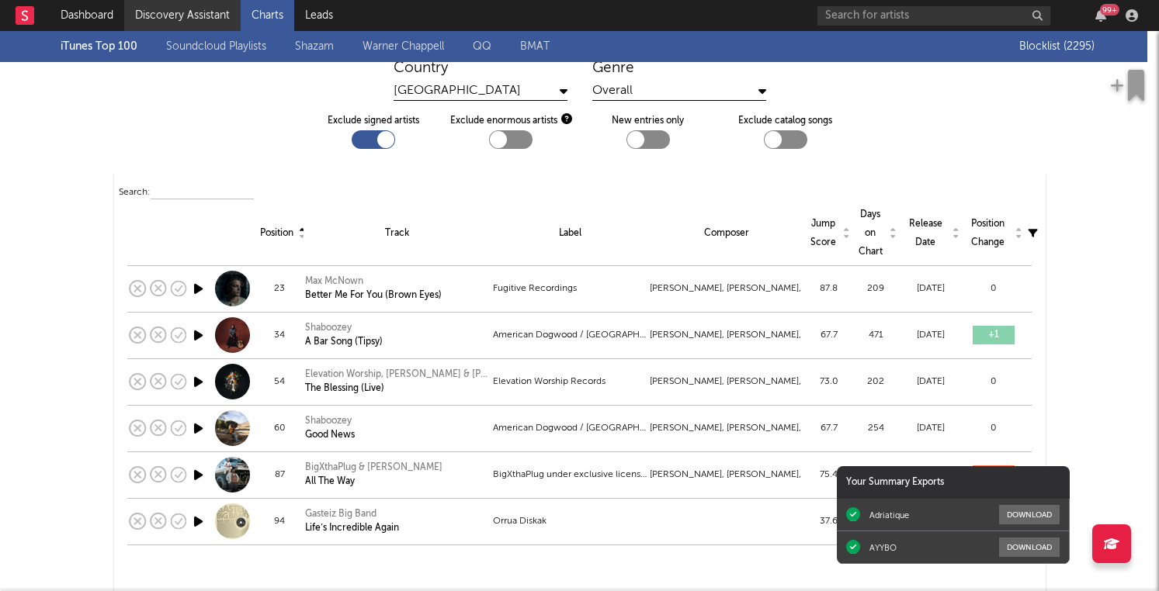
click at [215, 24] on link "Discovery Assistant" at bounding box center [182, 15] width 116 height 31
